Goal: Task Accomplishment & Management: Manage account settings

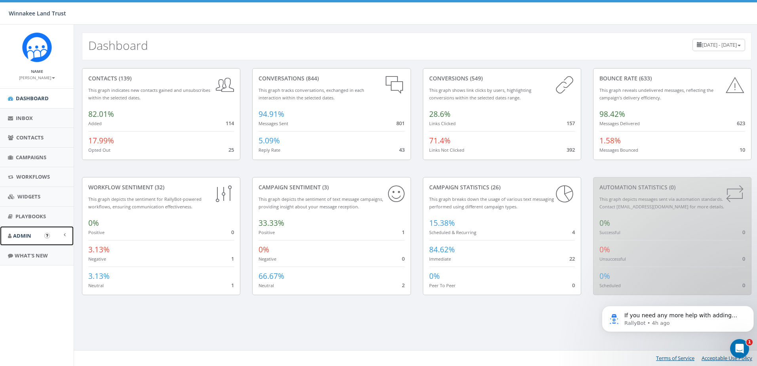
click at [22, 239] on span "Admin" at bounding box center [22, 235] width 18 height 7
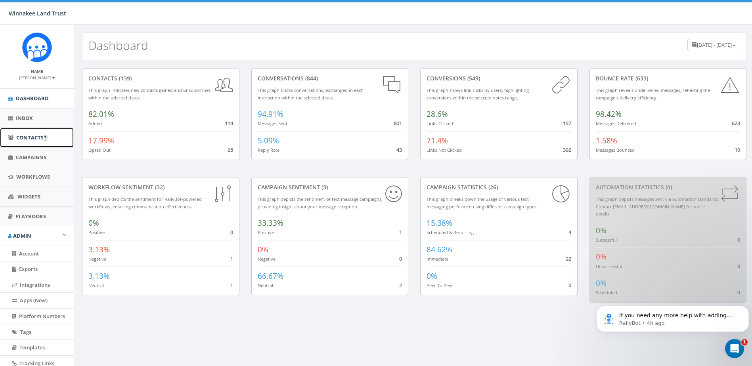
click at [20, 135] on span "Contacts" at bounding box center [29, 137] width 27 height 7
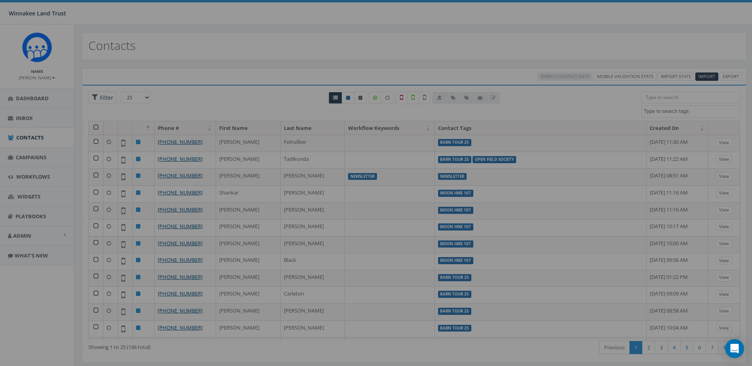
select select
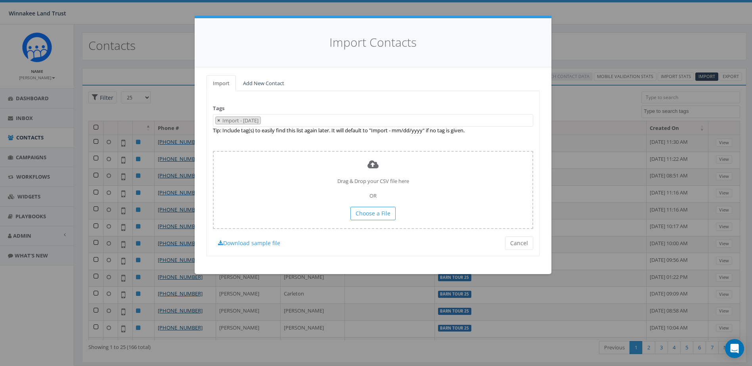
click at [218, 122] on span "×" at bounding box center [218, 120] width 3 height 7
select select
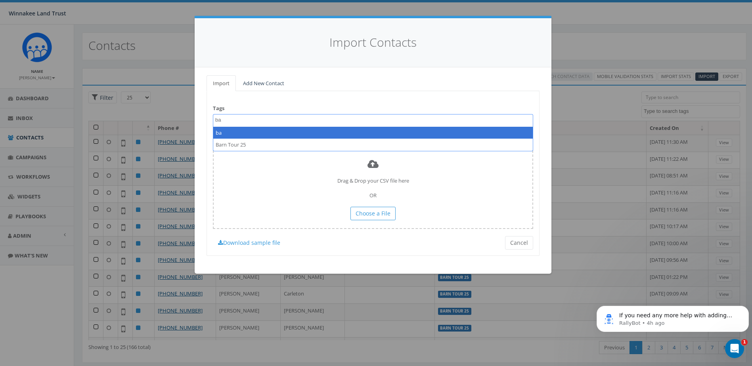
type textarea "ba"
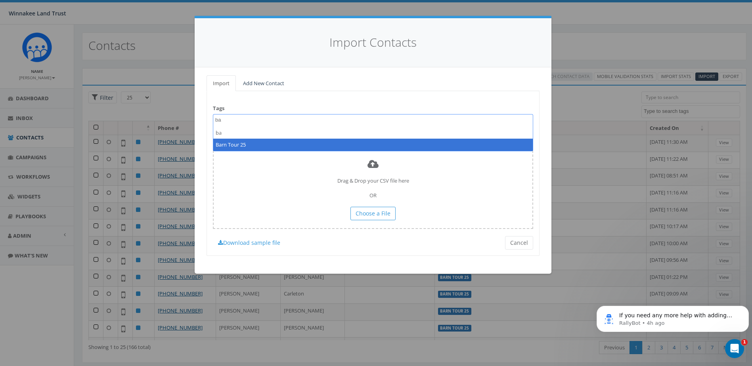
select select "Barn Tour 25"
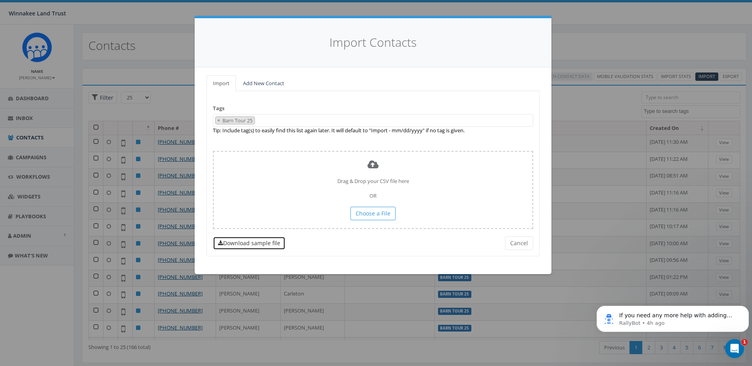
click at [240, 239] on link "Download sample file" at bounding box center [249, 243] width 72 height 13
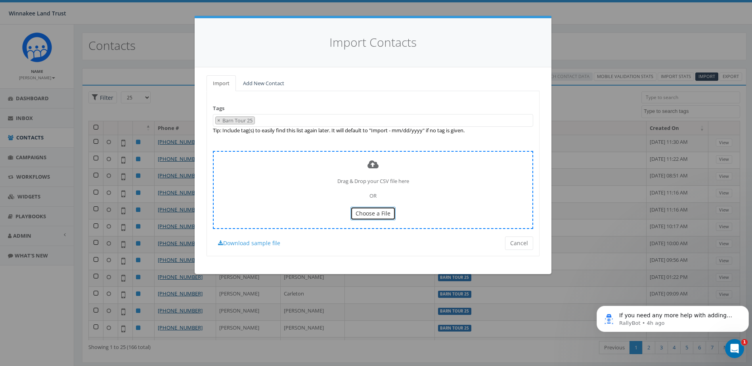
click at [370, 217] on span "Choose a File" at bounding box center [372, 214] width 35 height 8
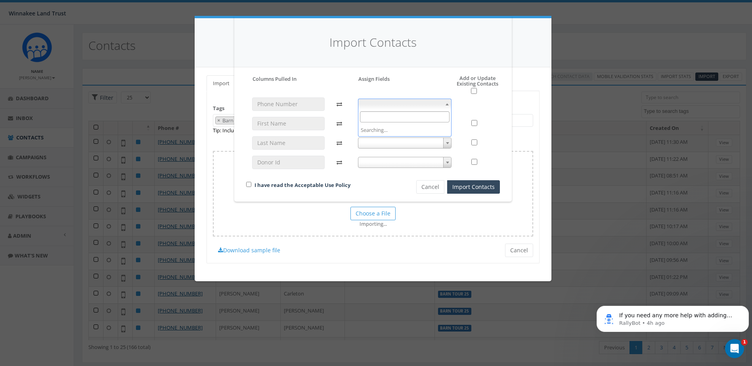
click at [395, 101] on span at bounding box center [405, 104] width 94 height 11
select select "phone_number"
click at [378, 125] on span at bounding box center [405, 123] width 94 height 11
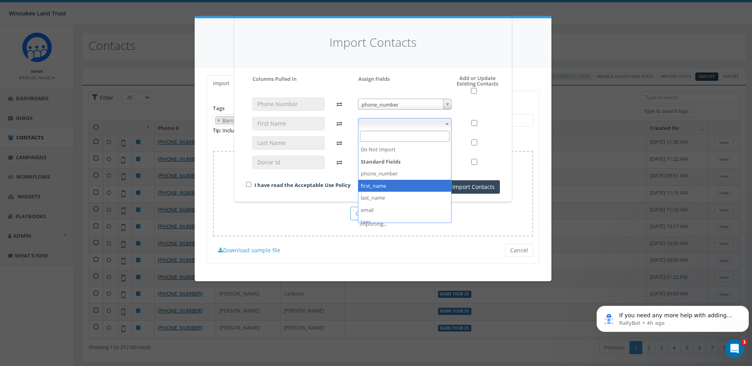
select select "first_name"
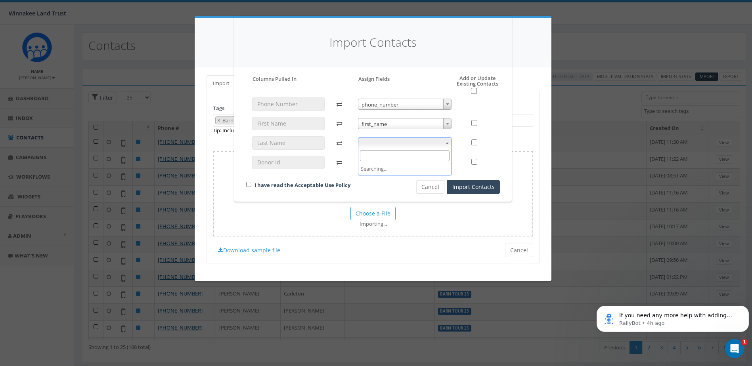
click at [383, 148] on body "Winnakee Land Trust Winnakee Land Trust Profile Sign Out 22.42 % of Available A…" at bounding box center [376, 183] width 752 height 366
select select "last_name"
click at [391, 158] on span at bounding box center [405, 162] width 94 height 11
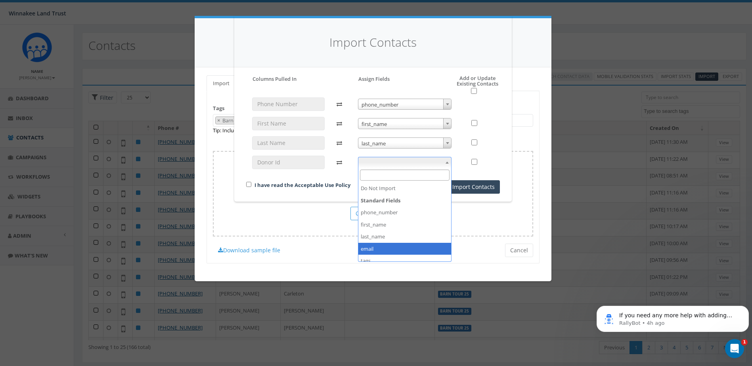
scroll to position [42, 0]
select select "donor_id"
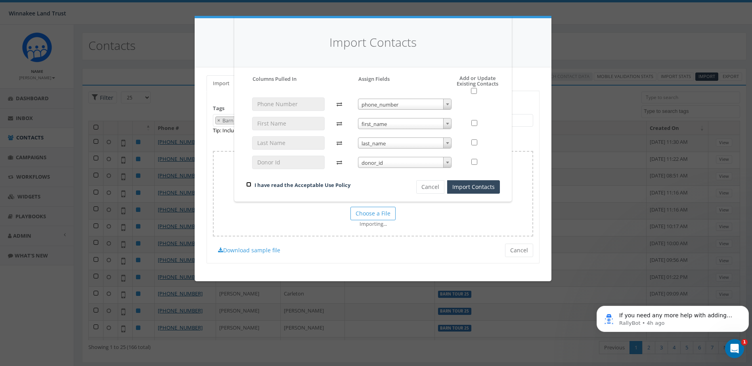
click at [247, 184] on input "checkbox" at bounding box center [248, 184] width 5 height 5
checkbox input "true"
click at [484, 185] on button "Import Contacts" at bounding box center [473, 186] width 53 height 13
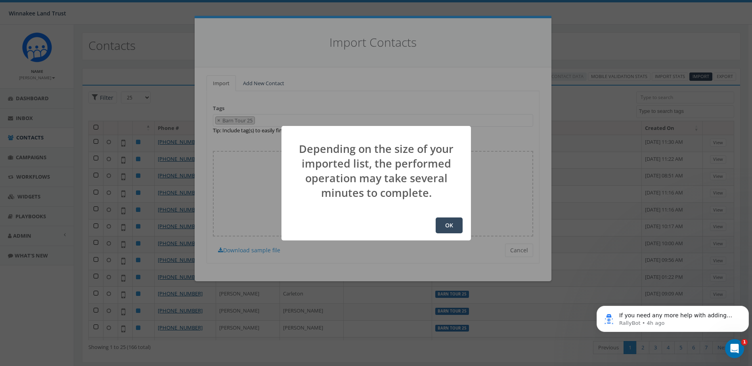
click at [450, 227] on button "OK" at bounding box center [448, 225] width 27 height 16
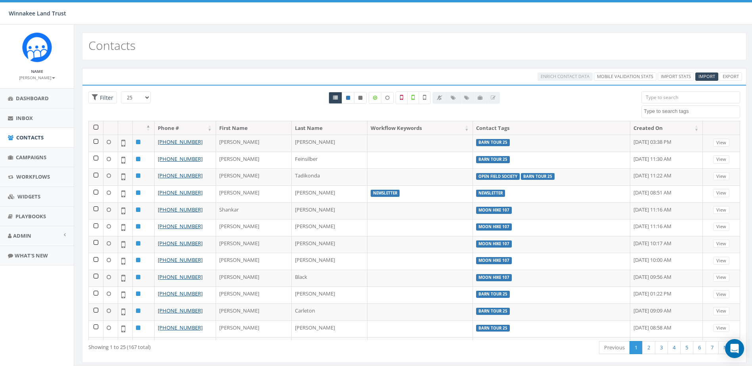
select select
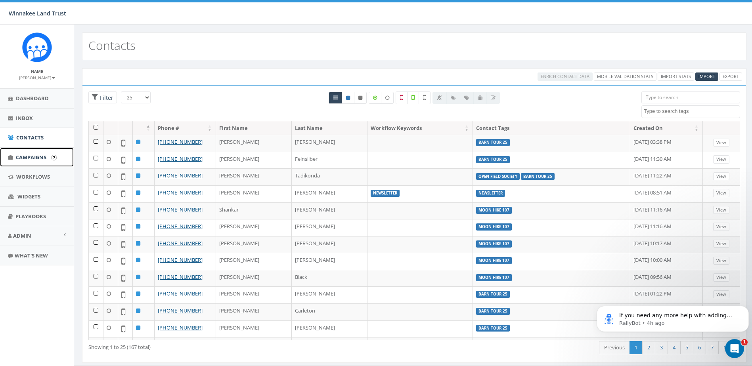
click at [13, 156] on icon at bounding box center [10, 157] width 5 height 5
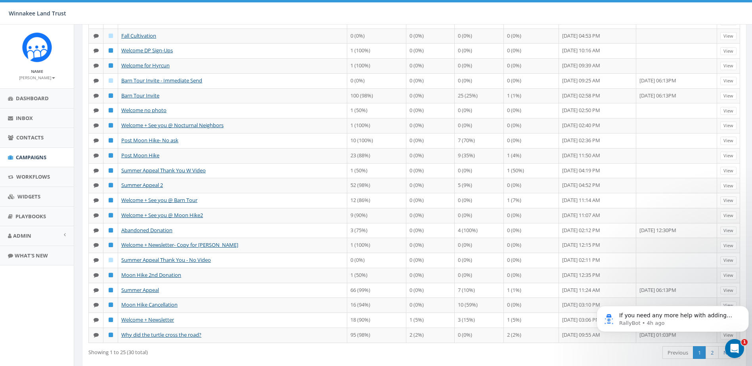
scroll to position [193, 0]
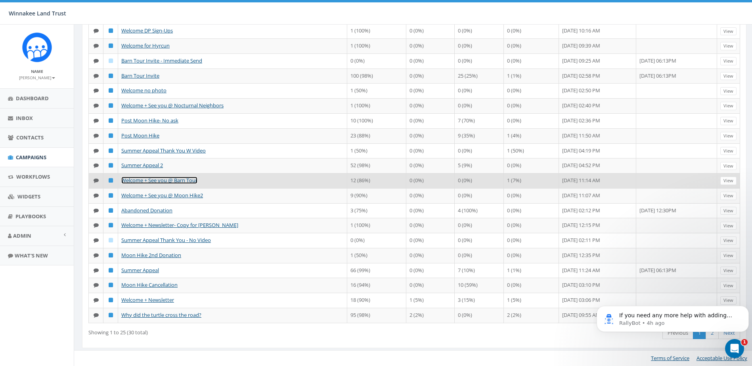
click at [160, 181] on link "Welcome + See you @ Barn Tour" at bounding box center [159, 180] width 76 height 7
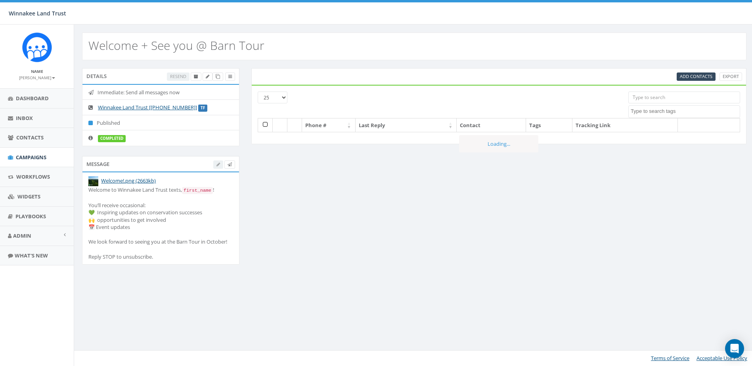
select select
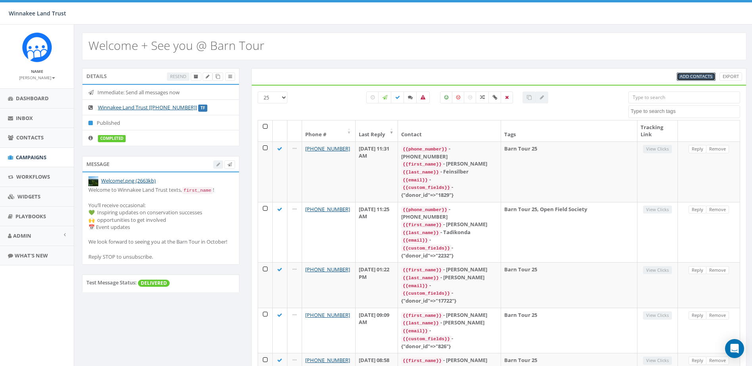
click at [692, 77] on span "Add Contacts" at bounding box center [695, 76] width 32 height 6
select select
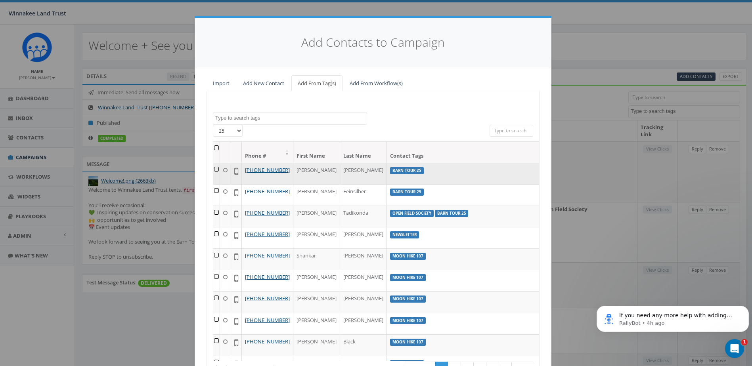
click at [216, 169] on td at bounding box center [216, 173] width 7 height 21
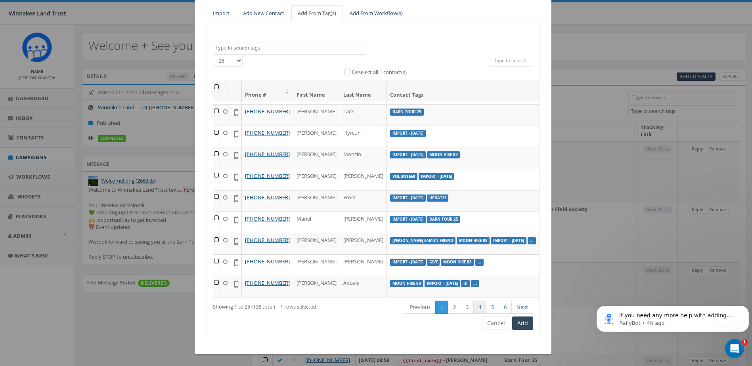
scroll to position [525, 0]
click at [523, 323] on button "Add" at bounding box center [522, 323] width 21 height 13
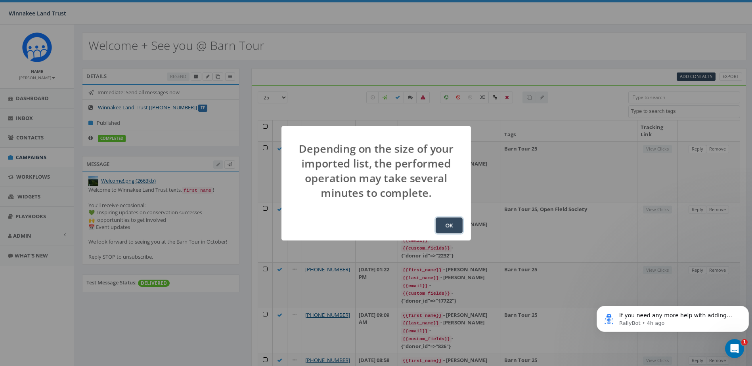
click at [456, 225] on button "OK" at bounding box center [448, 225] width 27 height 16
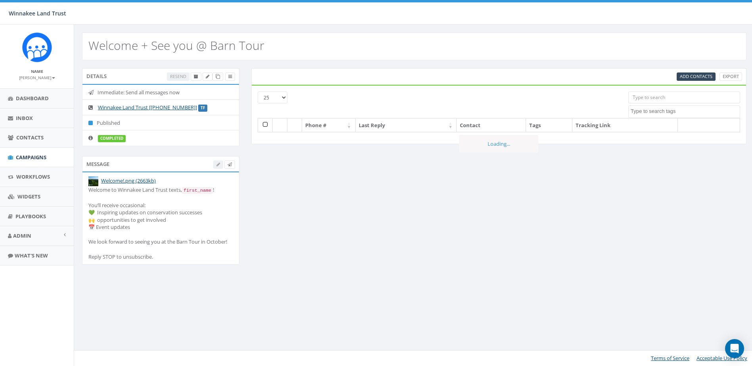
select select
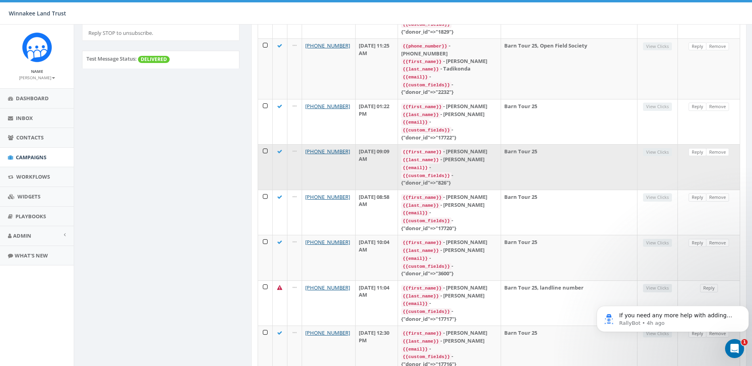
scroll to position [238, 0]
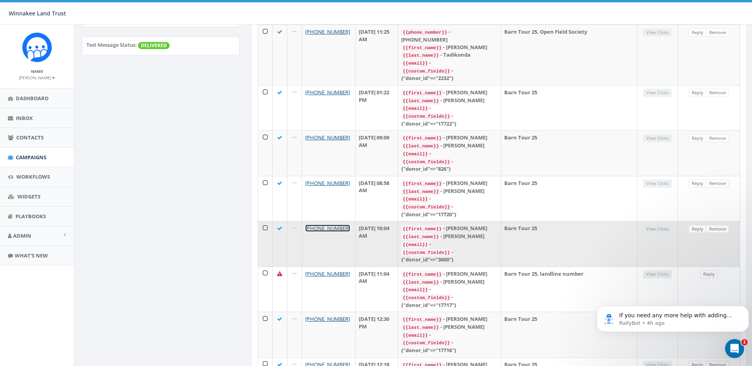
click at [323, 225] on link "[PHONE_NUMBER]" at bounding box center [327, 228] width 45 height 7
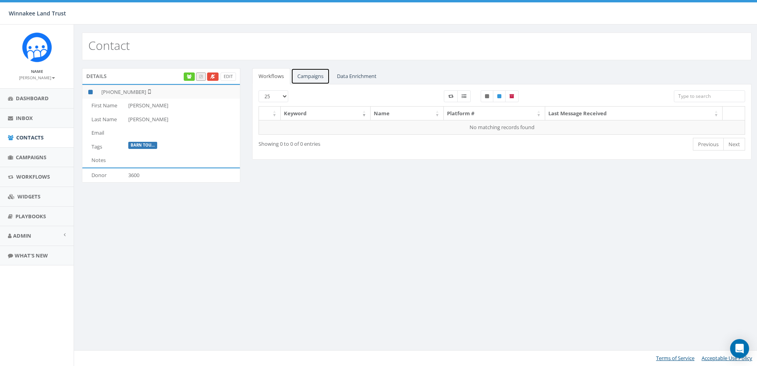
click at [308, 72] on link "Campaigns" at bounding box center [310, 76] width 39 height 16
